Goal: Task Accomplishment & Management: Manage account settings

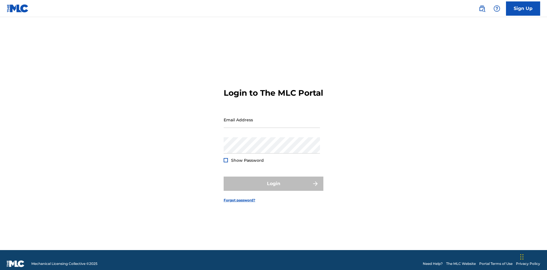
scroll to position [7, 0]
click at [272, 117] on input "Email Address" at bounding box center [271, 120] width 96 height 16
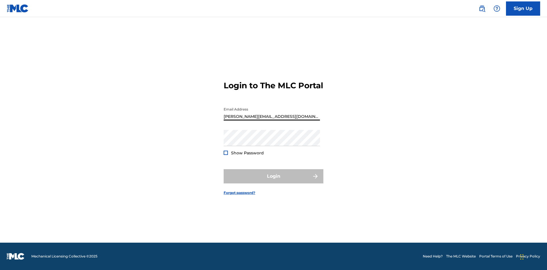
type input "[PERSON_NAME][EMAIL_ADDRESS][DOMAIN_NAME]"
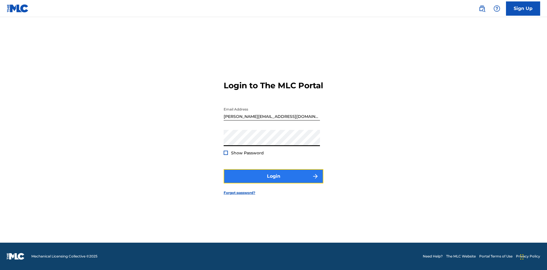
click at [273, 181] on button "Login" at bounding box center [273, 176] width 100 height 14
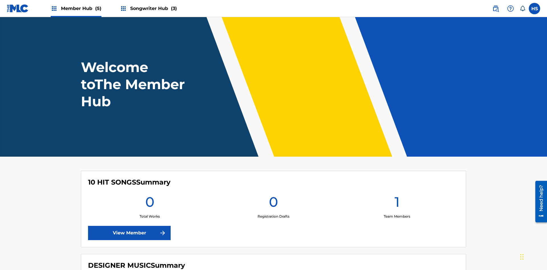
click at [153, 8] on span "Songwriter Hub (3)" at bounding box center [153, 8] width 47 height 7
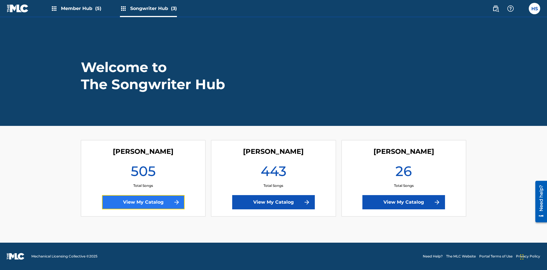
click at [143, 202] on link "View My Catalog" at bounding box center [143, 202] width 83 height 14
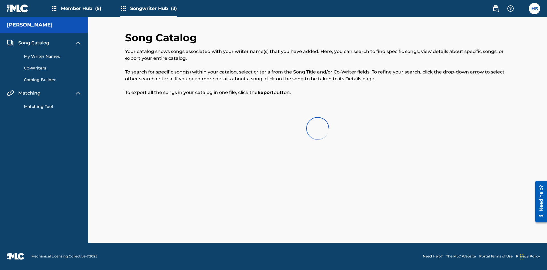
click at [34, 41] on span "Song Catalog" at bounding box center [33, 43] width 31 height 7
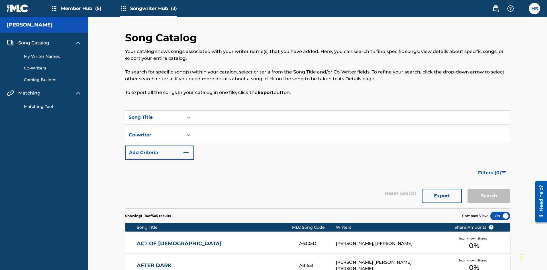
click at [53, 54] on link "My Writer Names" at bounding box center [53, 57] width 58 height 6
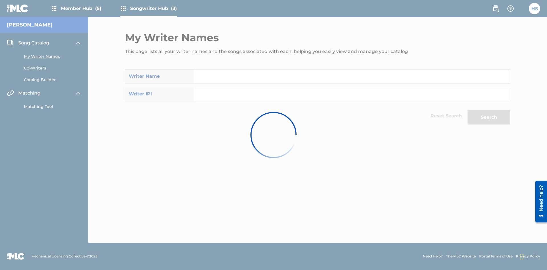
scroll to position [5, 0]
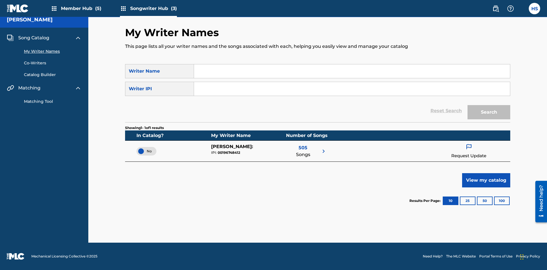
click at [34, 38] on span "Song Catalog" at bounding box center [33, 37] width 31 height 7
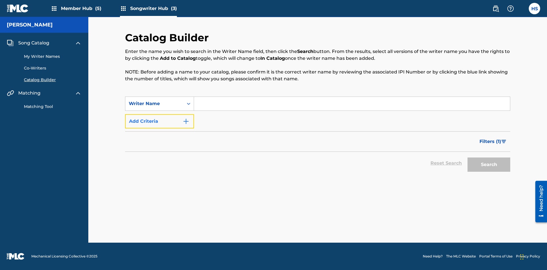
click at [159, 121] on button "Add Criteria" at bounding box center [159, 121] width 69 height 14
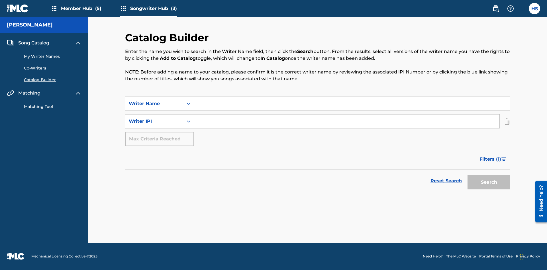
click at [352, 104] on input "Search Form" at bounding box center [352, 104] width 316 height 14
type input "[PERSON_NAME]"
click at [346, 121] on input "Search Form" at bounding box center [346, 121] width 305 height 14
type input "00196748412"
click at [489, 182] on button "Search" at bounding box center [488, 182] width 43 height 14
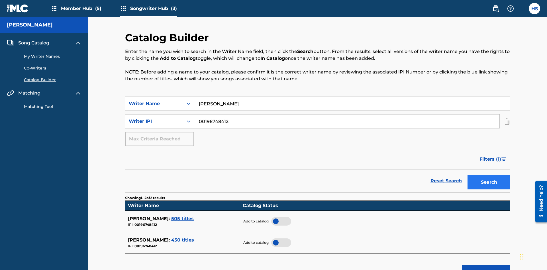
scroll to position [91, 0]
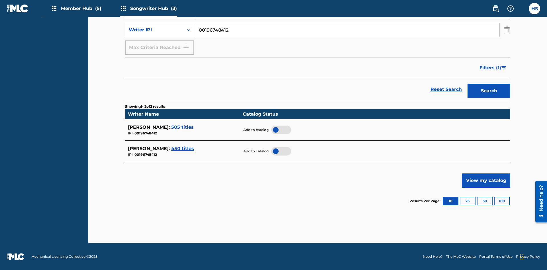
click at [281, 130] on div at bounding box center [281, 130] width 20 height 9
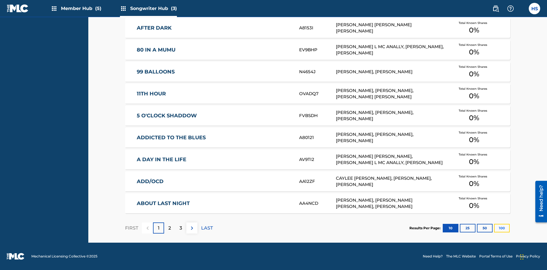
click at [494, 228] on button "100" at bounding box center [502, 228] width 16 height 9
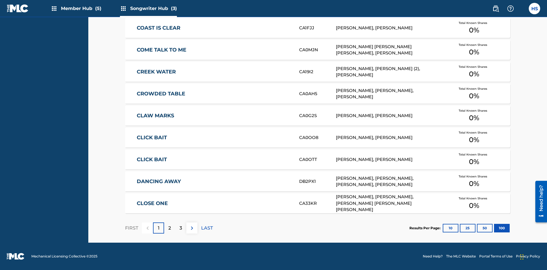
scroll to position [179, 0]
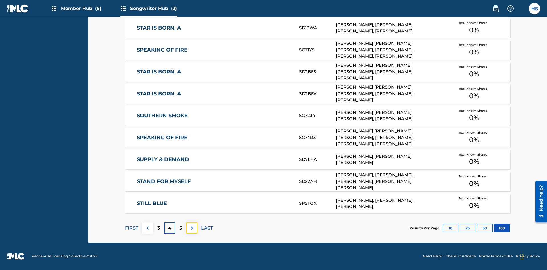
click at [192, 228] on img at bounding box center [191, 228] width 7 height 7
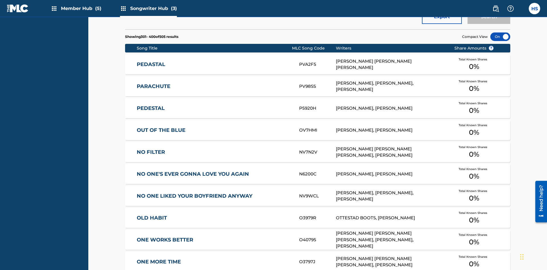
scroll to position [199, 0]
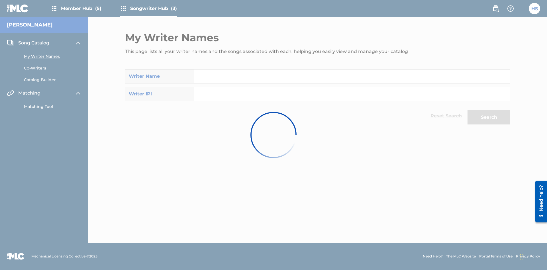
scroll to position [5, 0]
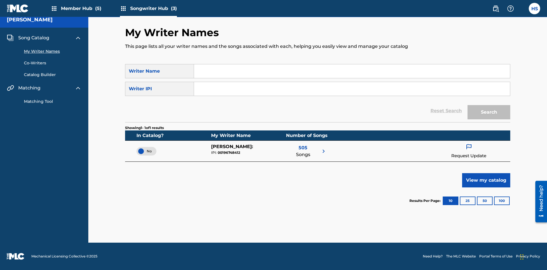
click at [146, 151] on span "No" at bounding box center [146, 151] width 11 height 5
click at [34, 38] on span "Song Catalog" at bounding box center [33, 37] width 31 height 7
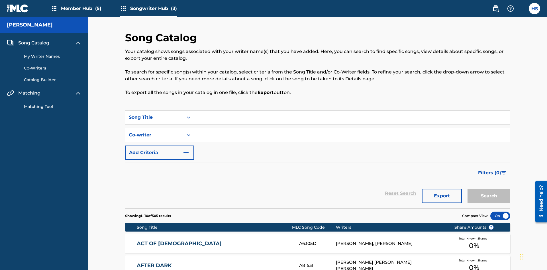
scroll to position [199, 0]
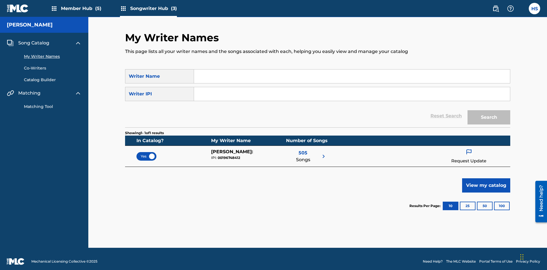
click at [146, 154] on span "Yes" at bounding box center [146, 156] width 11 height 5
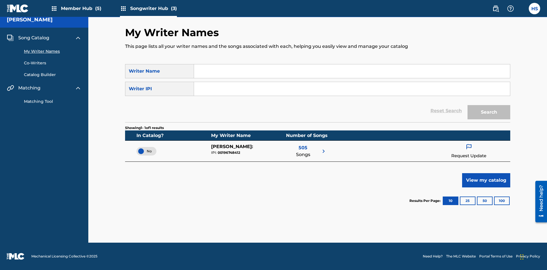
click at [34, 38] on span "Song Catalog" at bounding box center [33, 37] width 31 height 7
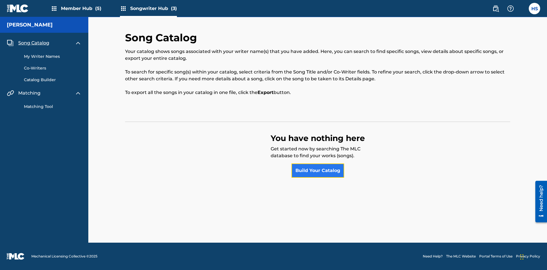
click at [317, 171] on link "Build Your Catalog" at bounding box center [317, 170] width 53 height 14
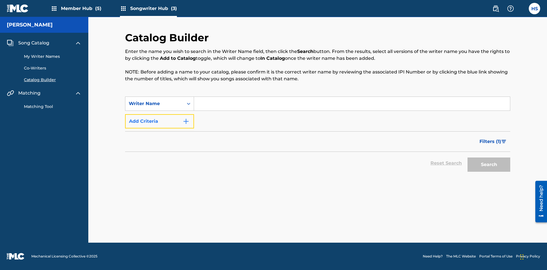
click at [159, 121] on button "Add Criteria" at bounding box center [159, 121] width 69 height 14
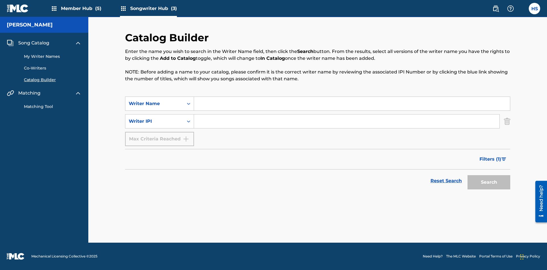
click at [352, 104] on input "Search Form" at bounding box center [352, 104] width 316 height 14
type input "[PERSON_NAME]"
click at [346, 121] on input "Search Form" at bounding box center [346, 121] width 305 height 14
type input "00196748412"
click at [489, 182] on button "Search" at bounding box center [488, 182] width 43 height 14
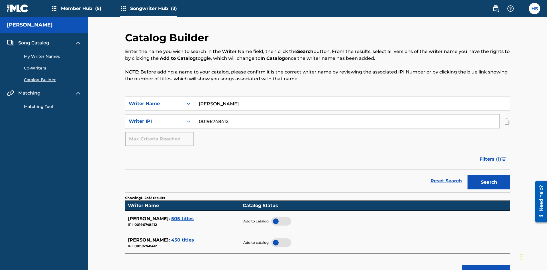
click at [281, 217] on div at bounding box center [281, 221] width 20 height 9
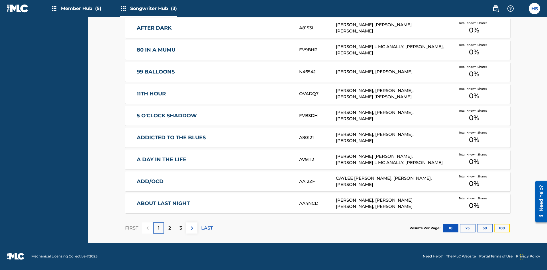
click at [494, 228] on button "100" at bounding box center [502, 228] width 16 height 9
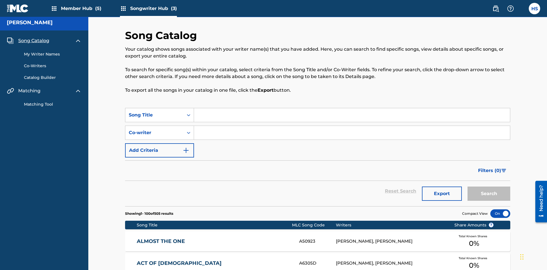
scroll to position [2210, 0]
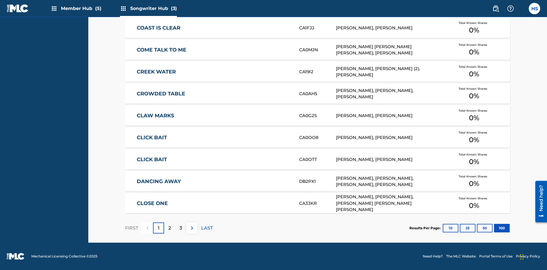
click at [131, 228] on p "FIRST" at bounding box center [131, 228] width 13 height 7
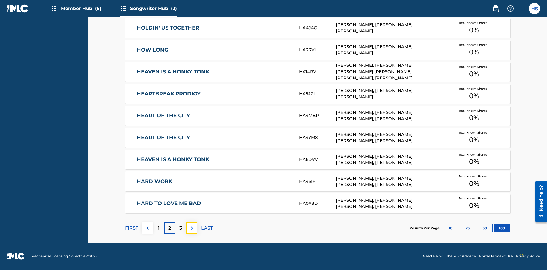
click at [192, 228] on img at bounding box center [191, 228] width 7 height 7
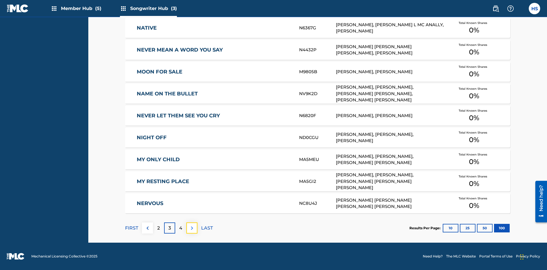
click at [192, 228] on img at bounding box center [191, 228] width 7 height 7
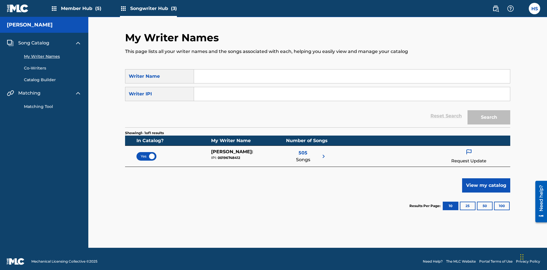
click at [146, 154] on span "Yes" at bounding box center [146, 156] width 11 height 5
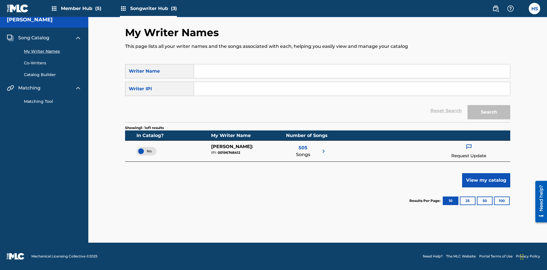
click at [34, 38] on span "Song Catalog" at bounding box center [33, 37] width 31 height 7
